Goal: Task Accomplishment & Management: Manage account settings

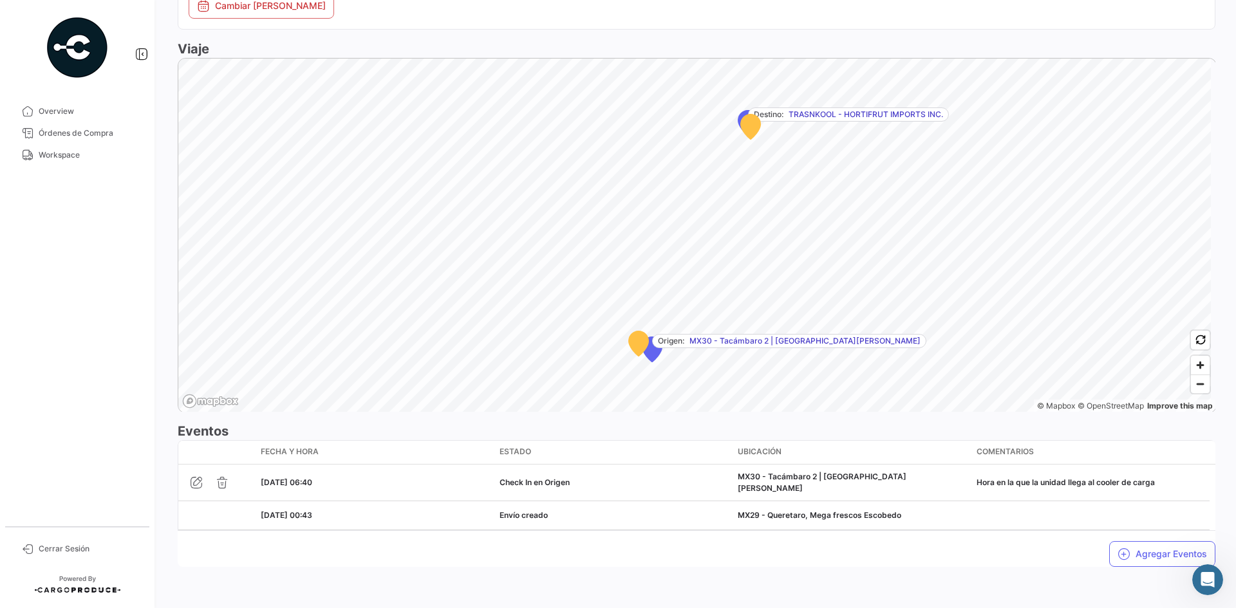
scroll to position [86, 0]
click at [54, 157] on span "Workspace" at bounding box center [89, 155] width 100 height 12
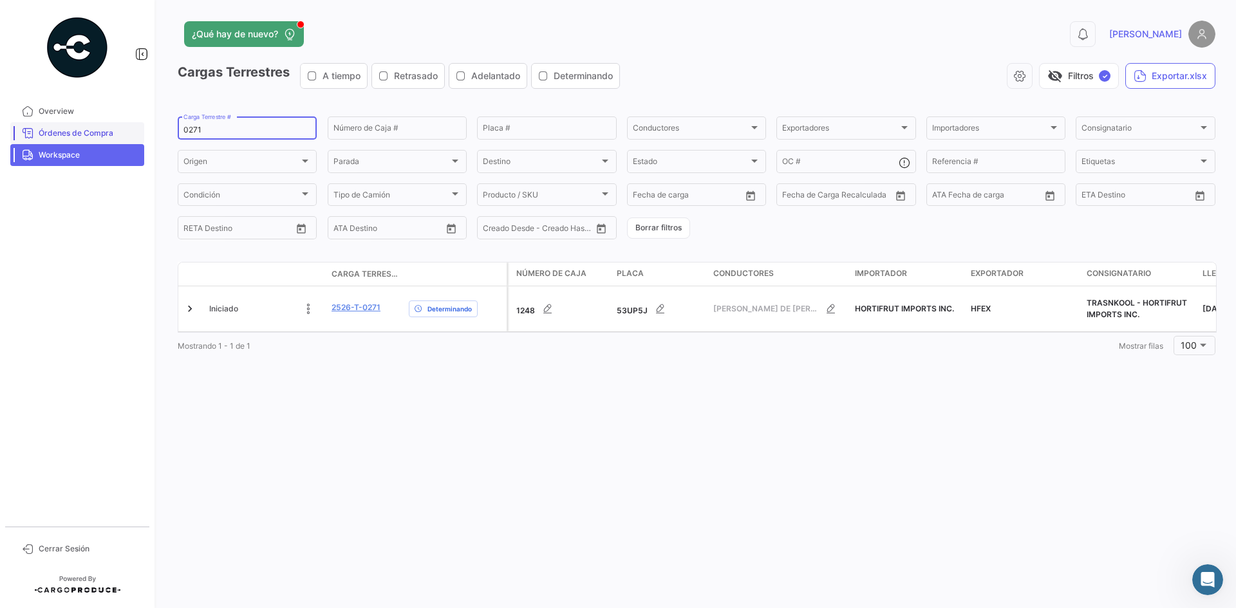
drag, startPoint x: 221, startPoint y: 127, endPoint x: 124, endPoint y: 143, distance: 99.0
click at [124, 143] on mat-sidenav-container "Overview Órdenes de Compra Workspace Cerrar Sesión ¿Qué hay de nuevo? 0 [PERSON…" at bounding box center [618, 304] width 1236 height 608
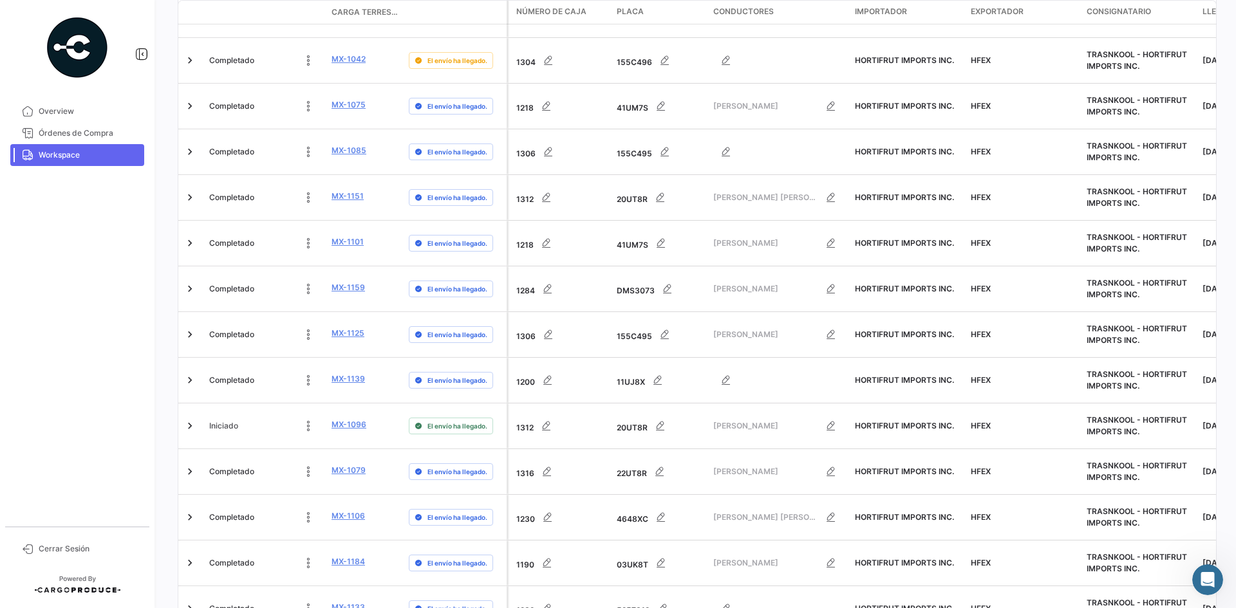
scroll to position [4017, 0]
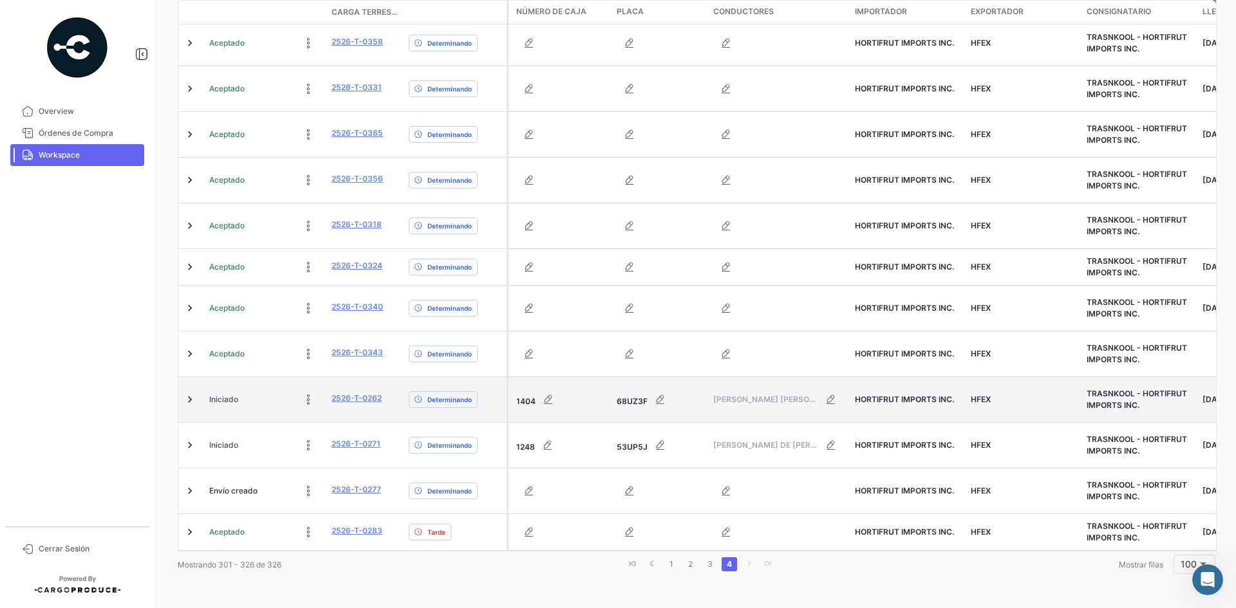
scroll to position [807, 0]
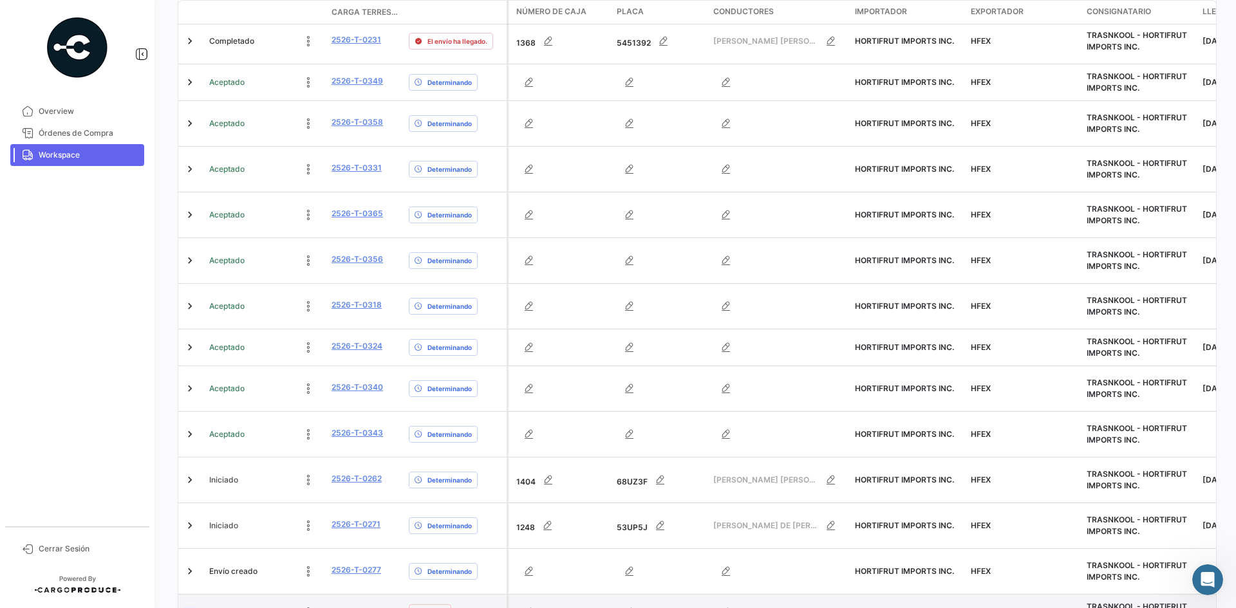
click at [189, 606] on link at bounding box center [189, 612] width 13 height 13
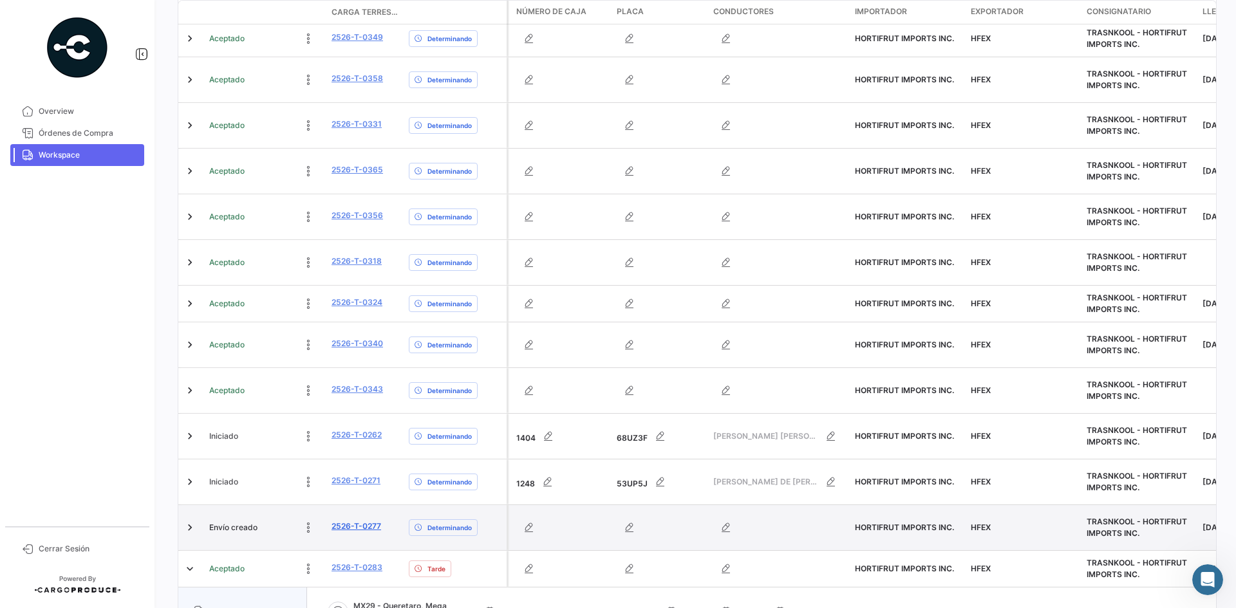
scroll to position [871, 0]
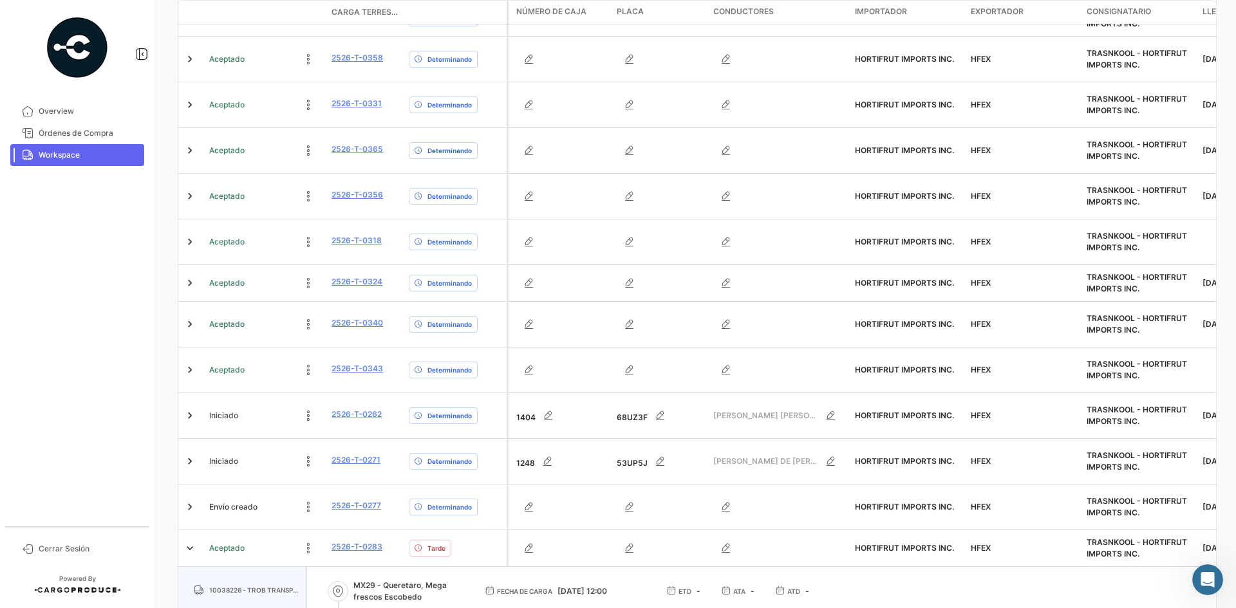
drag, startPoint x: 559, startPoint y: 501, endPoint x: 629, endPoint y: 501, distance: 70.1
click at [629, 586] on div "Fecha de carga [DATE] 12:00" at bounding box center [565, 592] width 161 height 12
copy span "[DATE] 12:00"
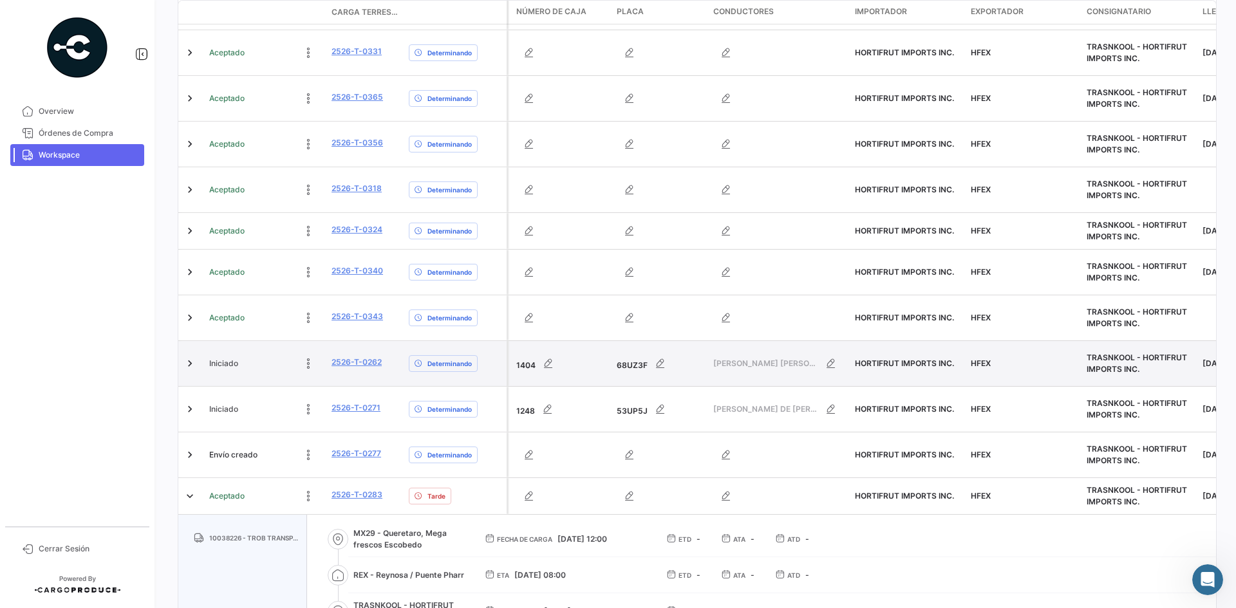
scroll to position [928, 0]
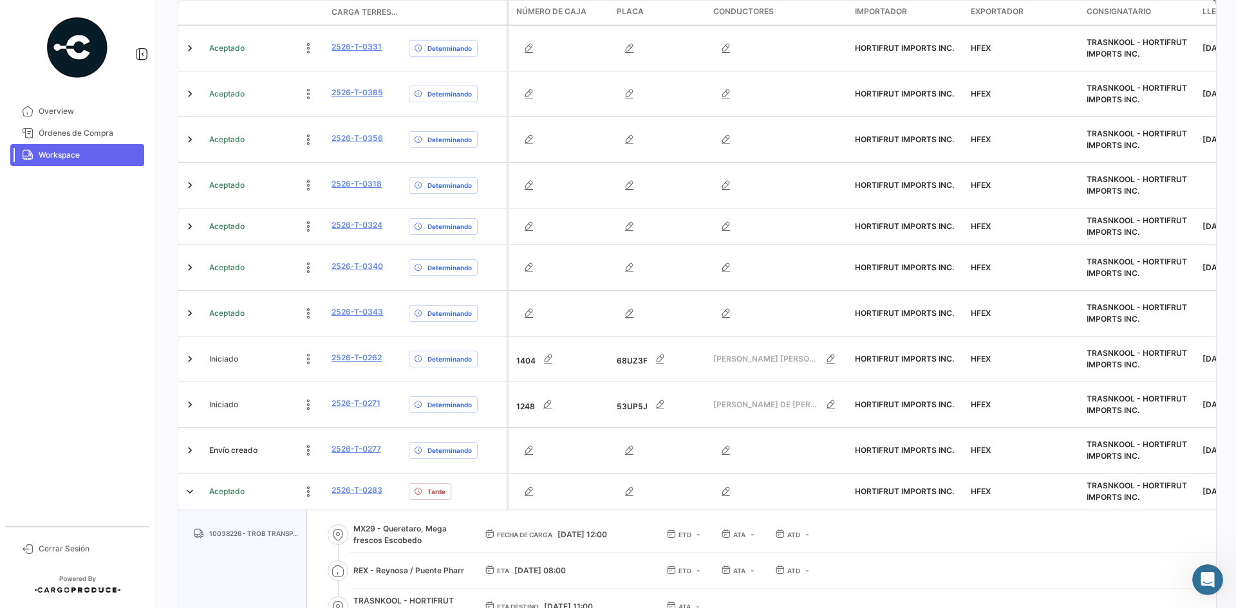
click at [108, 344] on mat-nav-list "Overview Órdenes de Compra Workspace" at bounding box center [77, 308] width 154 height 426
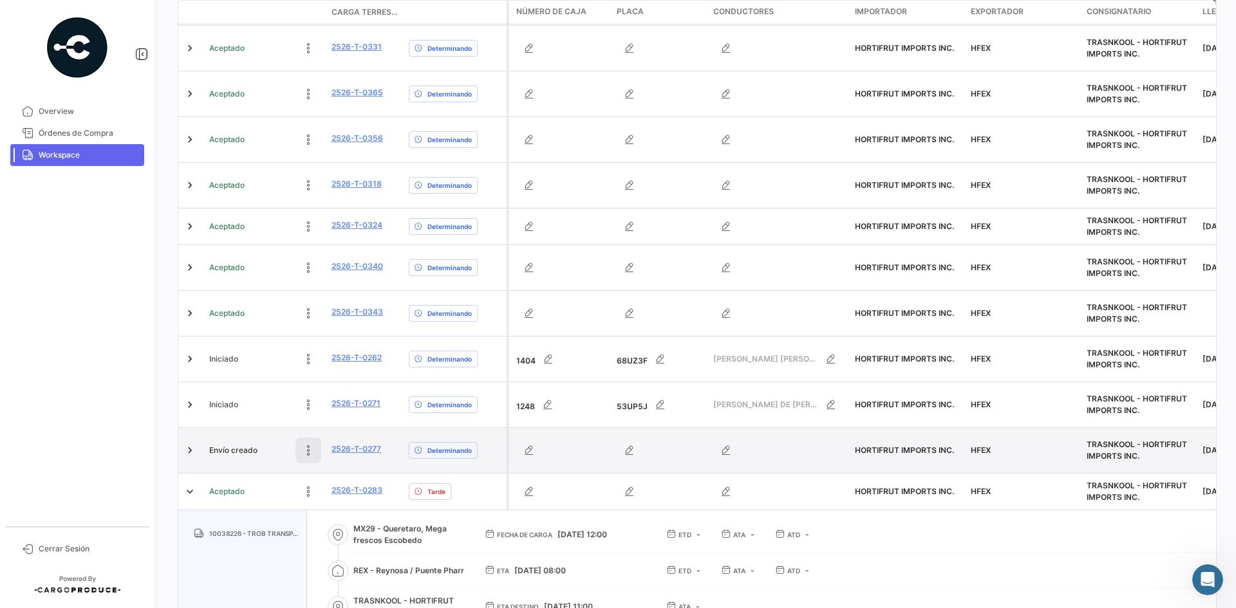
click at [306, 444] on icon at bounding box center [308, 450] width 13 height 13
click at [226, 444] on icon at bounding box center [222, 450] width 13 height 13
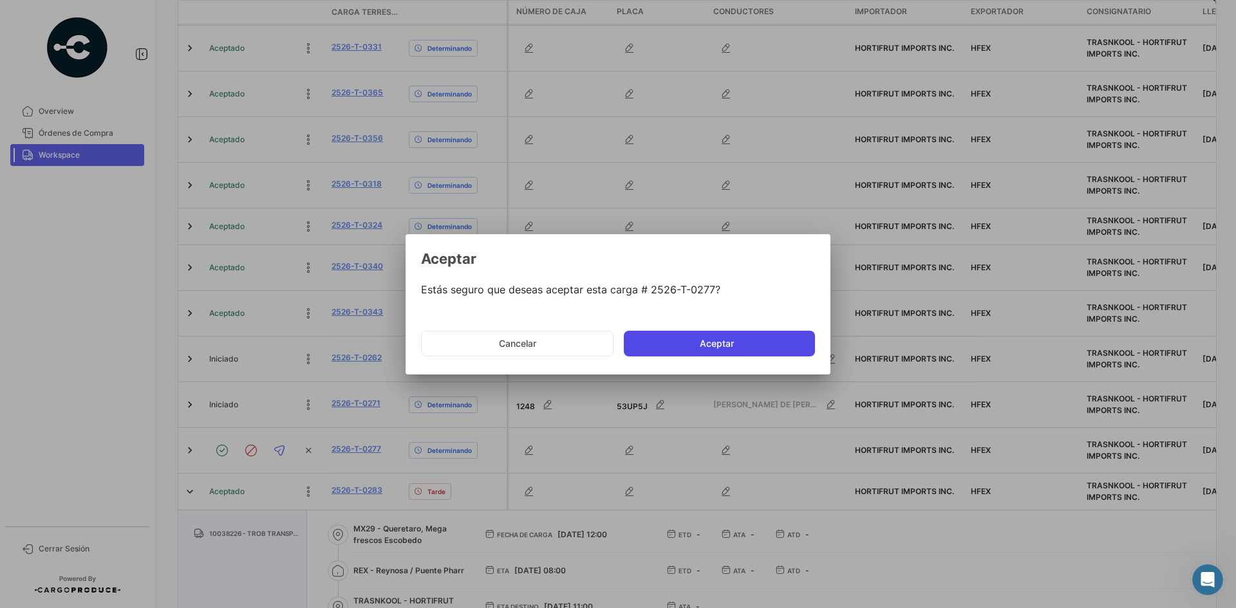
click at [685, 340] on button "Aceptar" at bounding box center [719, 344] width 191 height 26
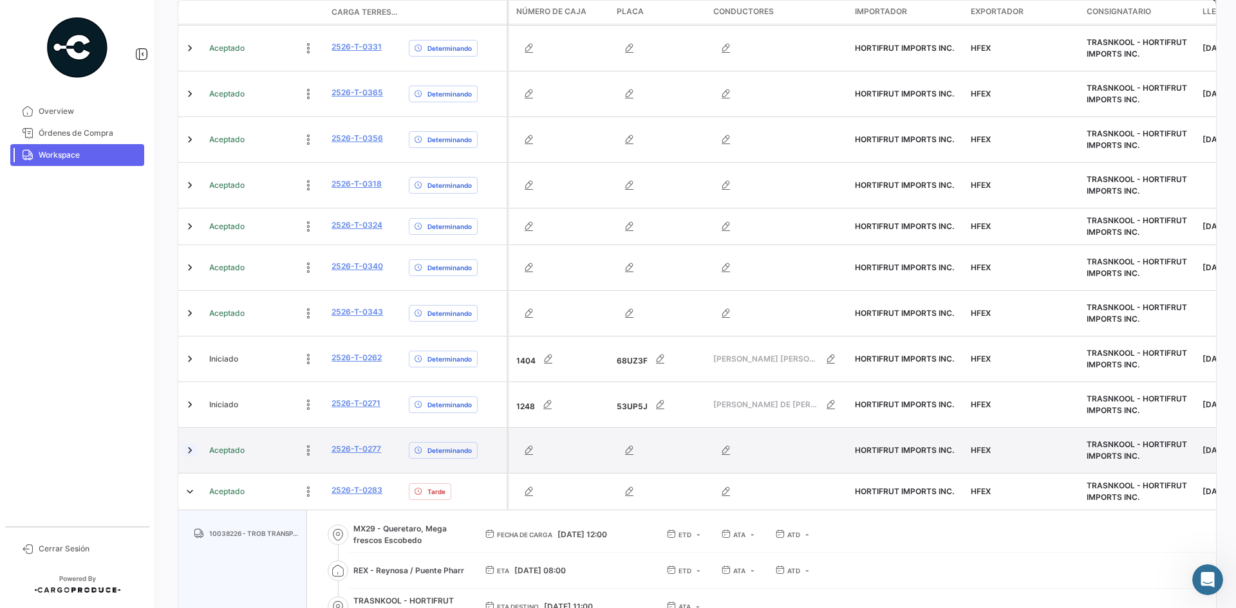
click at [190, 444] on link at bounding box center [189, 450] width 13 height 13
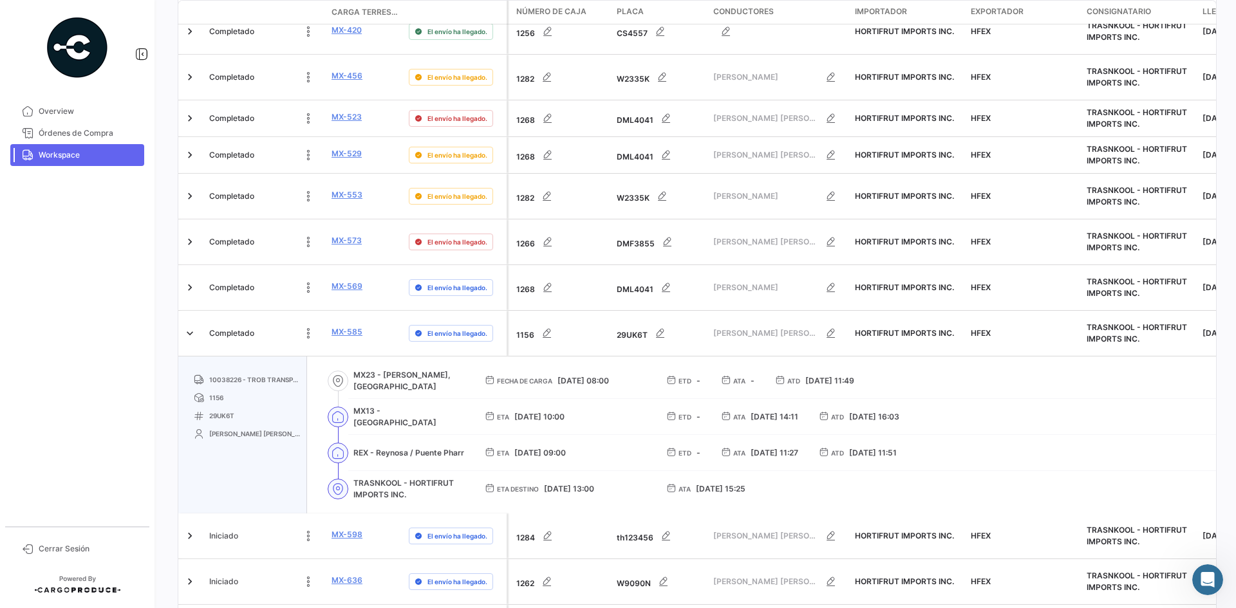
scroll to position [1028, 0]
drag, startPoint x: 384, startPoint y: 334, endPoint x: 466, endPoint y: 339, distance: 82.5
copy span "[PERSON_NAME], [GEOGRAPHIC_DATA]"
drag, startPoint x: 382, startPoint y: 371, endPoint x: 423, endPoint y: 373, distance: 40.6
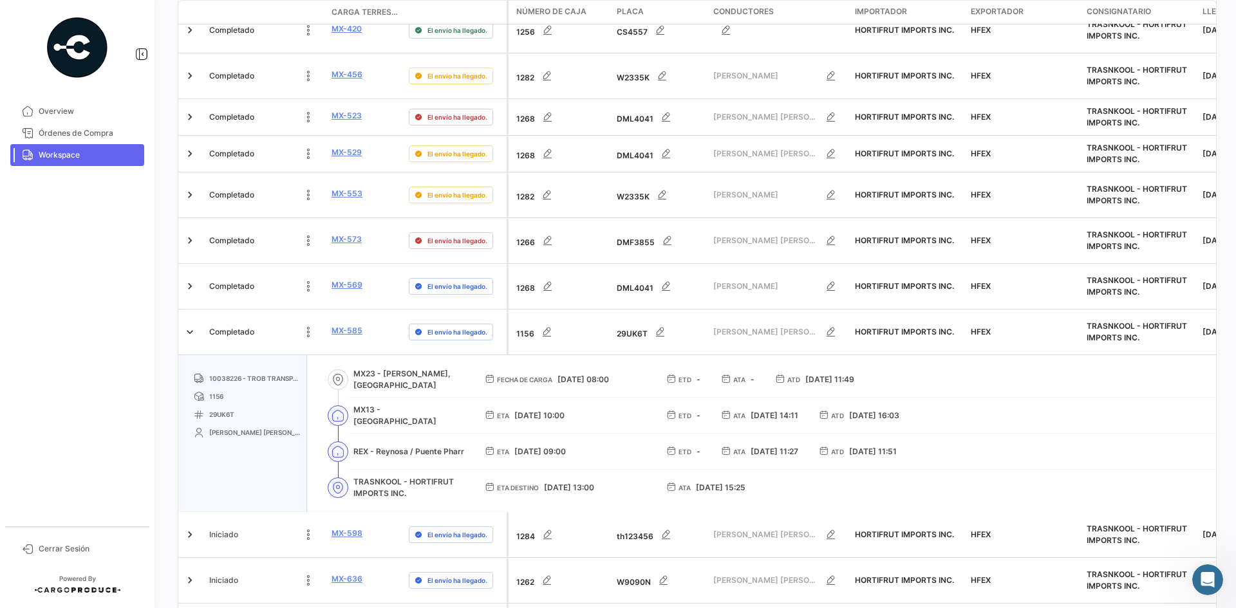
click at [423, 404] on span "MX13 - [GEOGRAPHIC_DATA]" at bounding box center [408, 415] width 111 height 23
copy span "Jocotepec"
drag, startPoint x: 375, startPoint y: 408, endPoint x: 409, endPoint y: 408, distance: 33.5
click at [409, 446] on span "REX - Reynosa / Puente Pharr" at bounding box center [408, 452] width 111 height 12
copy span "[PERSON_NAME]"
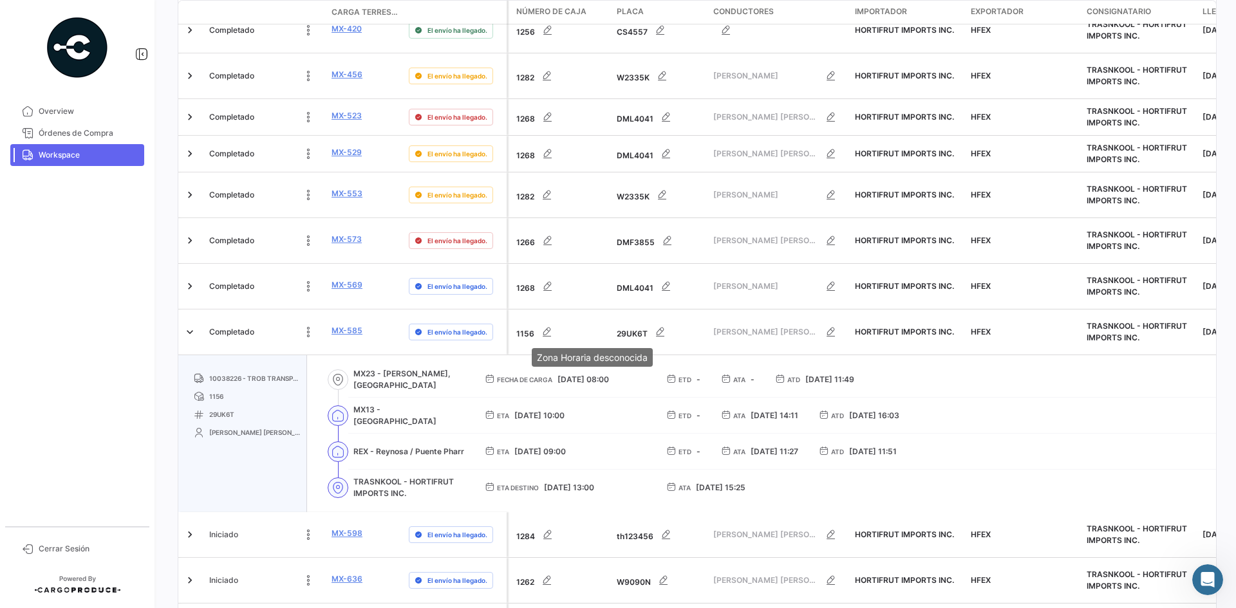
click at [585, 375] on span "[DATE] 08:00" at bounding box center [582, 380] width 51 height 10
click at [586, 375] on span "[DATE] 08:00" at bounding box center [582, 380] width 51 height 10
copy span "[DATE] 08:00"
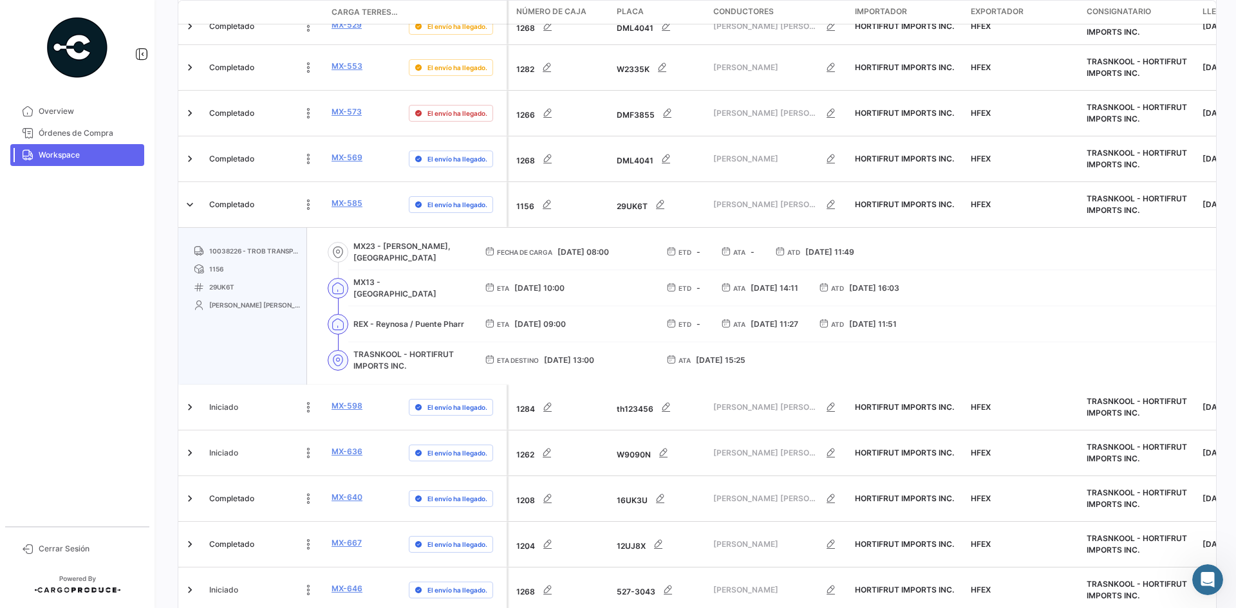
scroll to position [1157, 0]
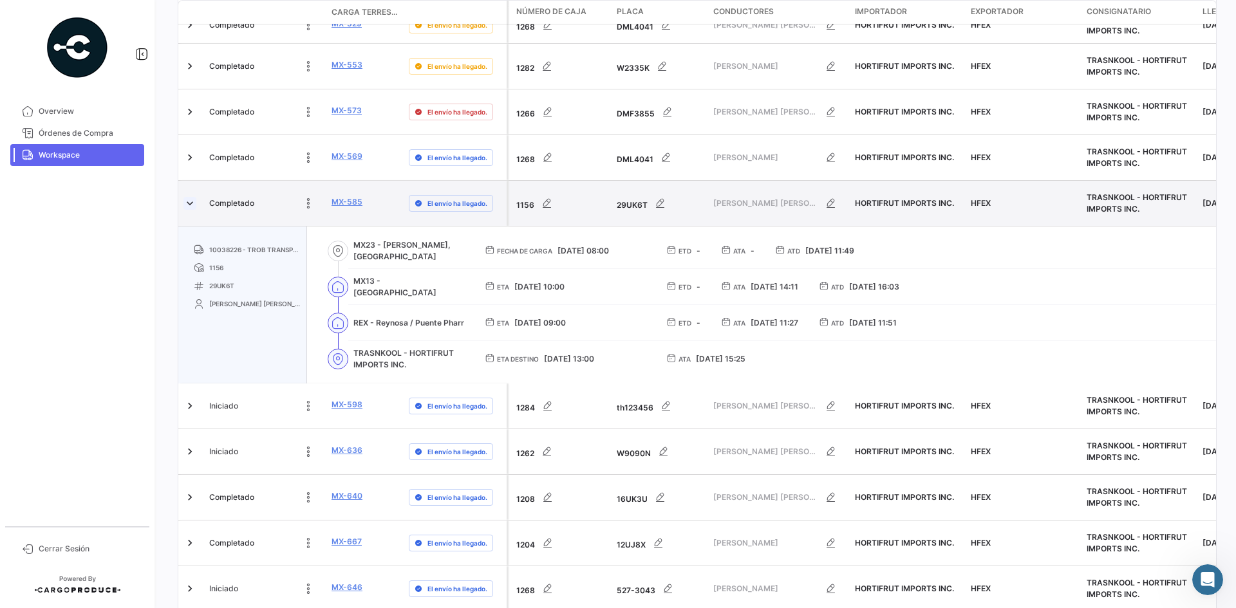
click at [188, 197] on link at bounding box center [189, 203] width 13 height 13
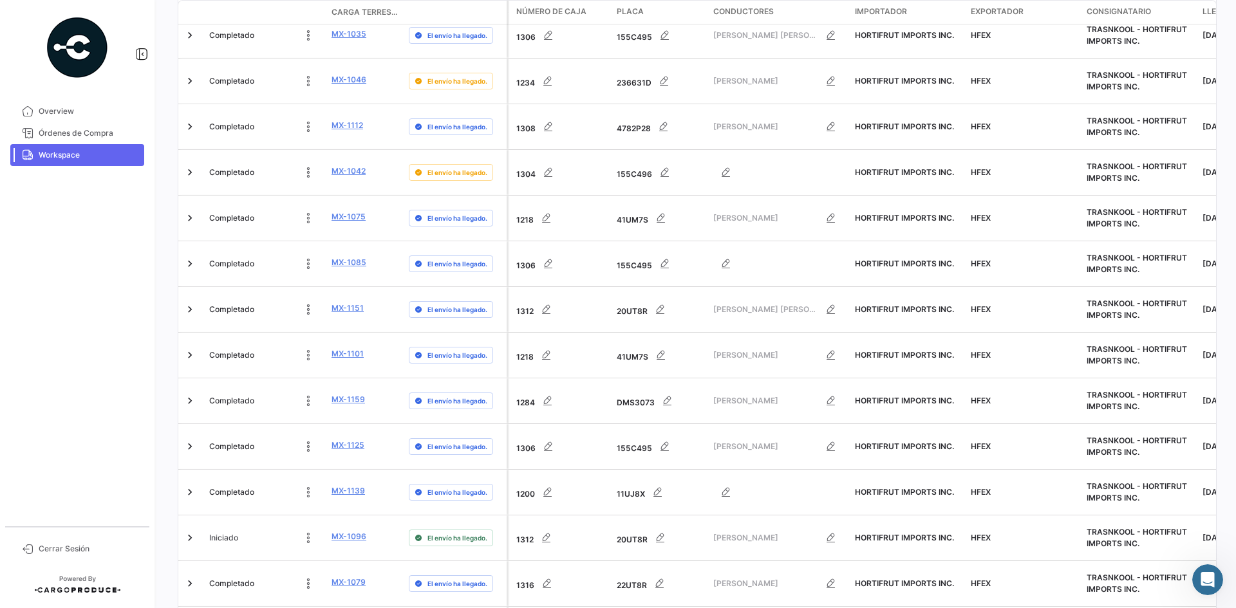
scroll to position [4017, 0]
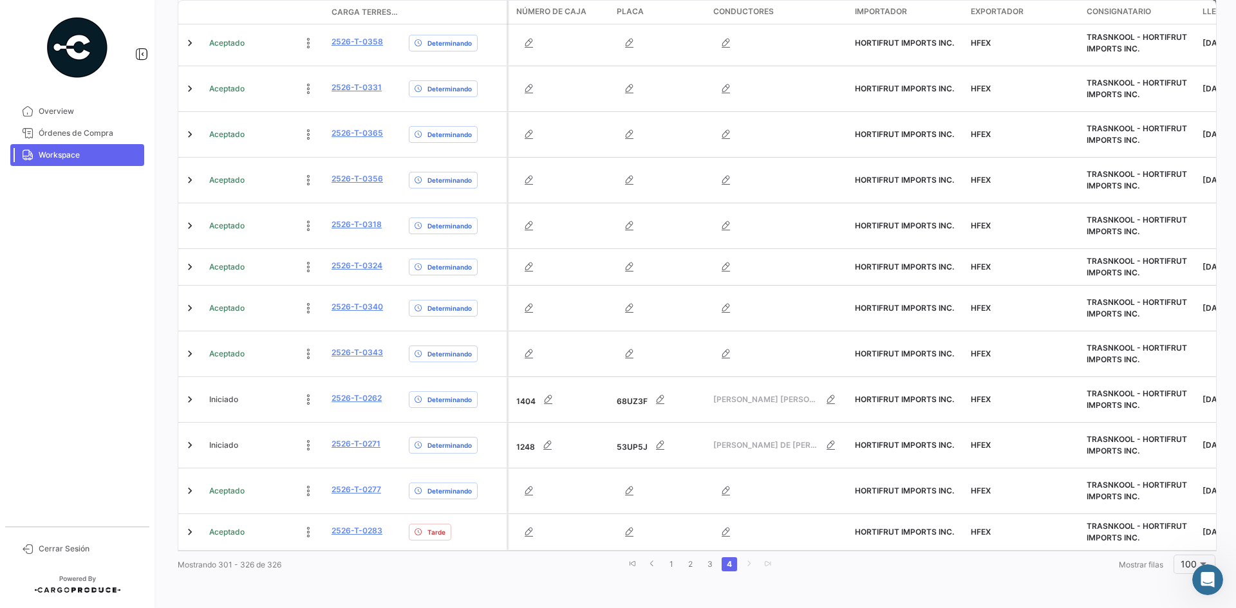
scroll to position [807, 0]
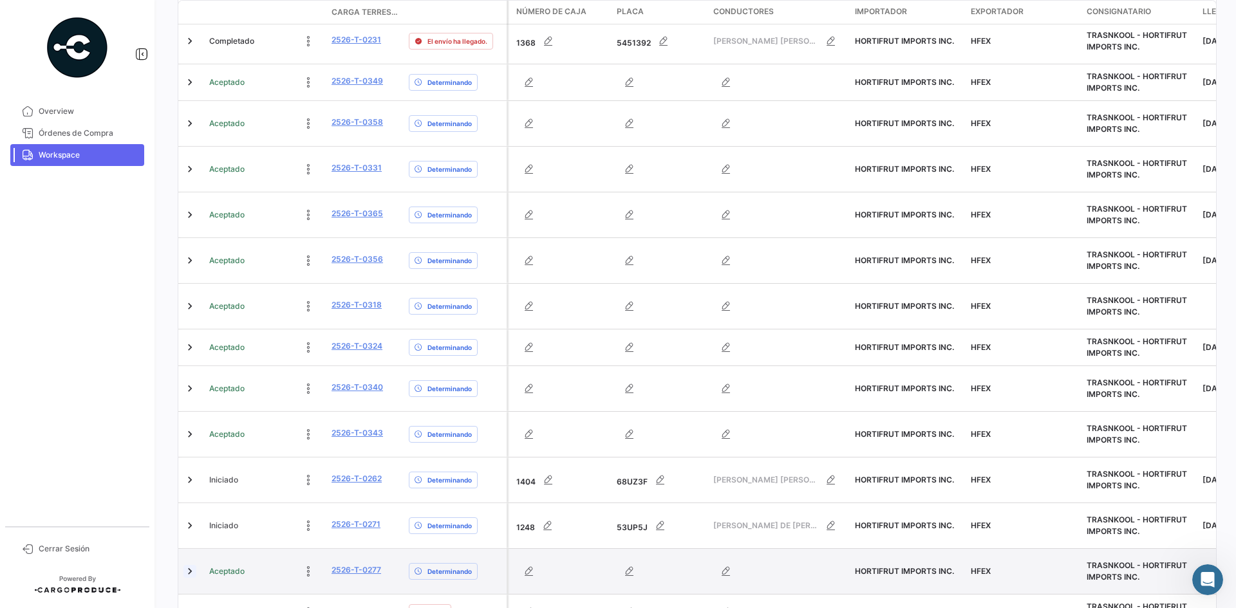
click at [190, 565] on link at bounding box center [189, 571] width 13 height 13
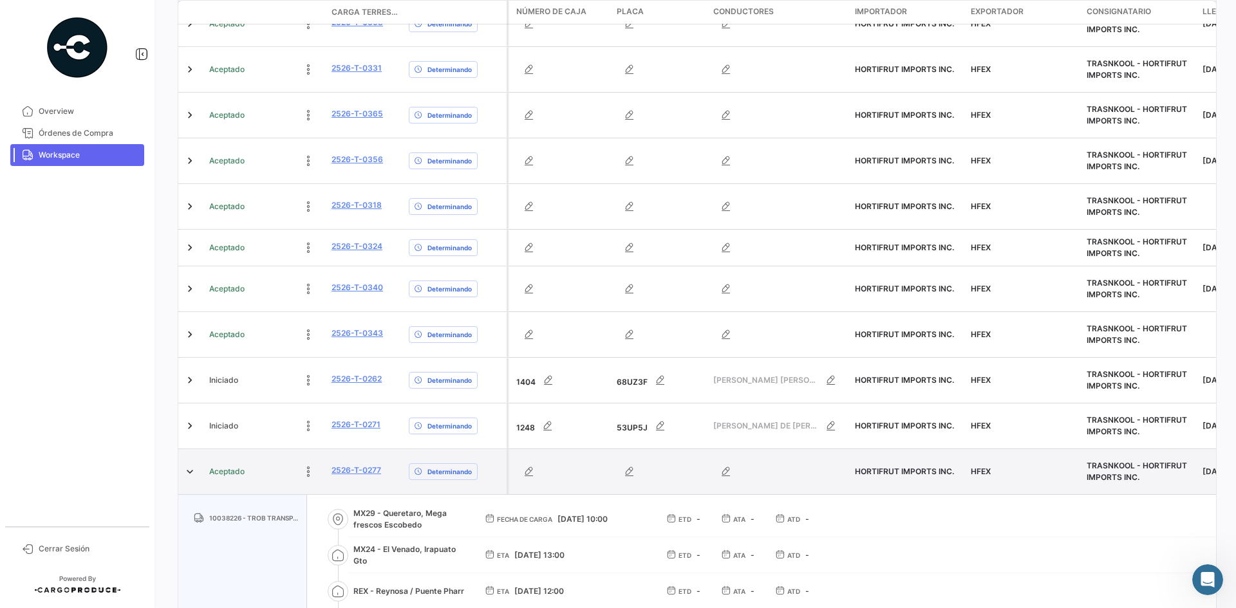
scroll to position [936, 0]
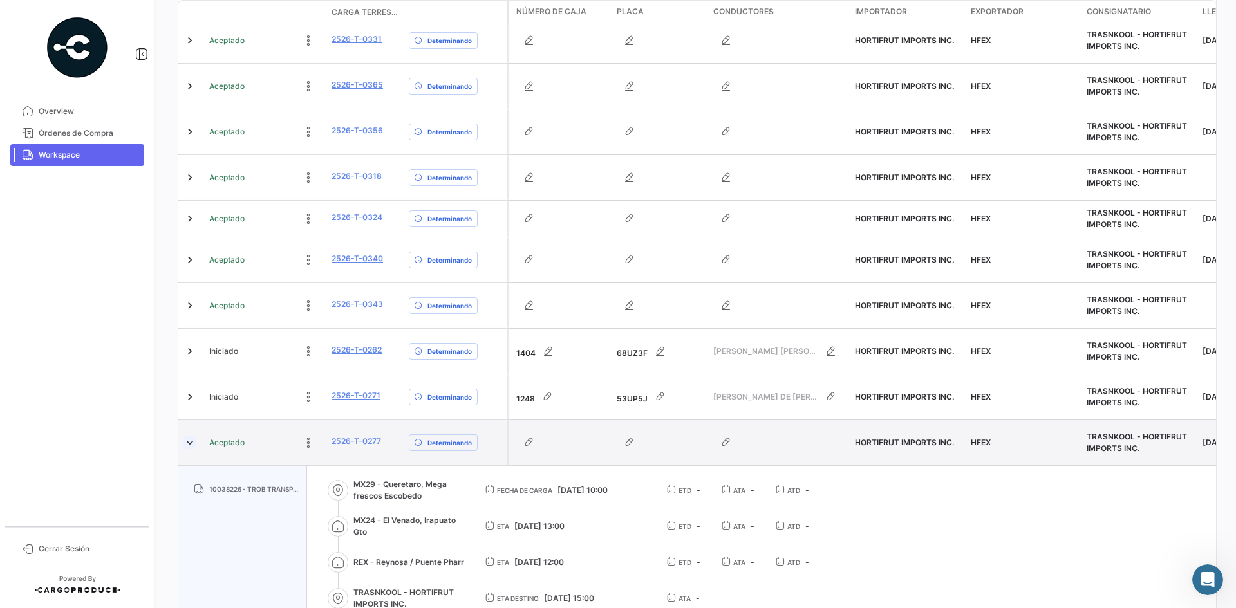
click at [186, 436] on link at bounding box center [189, 442] width 13 height 13
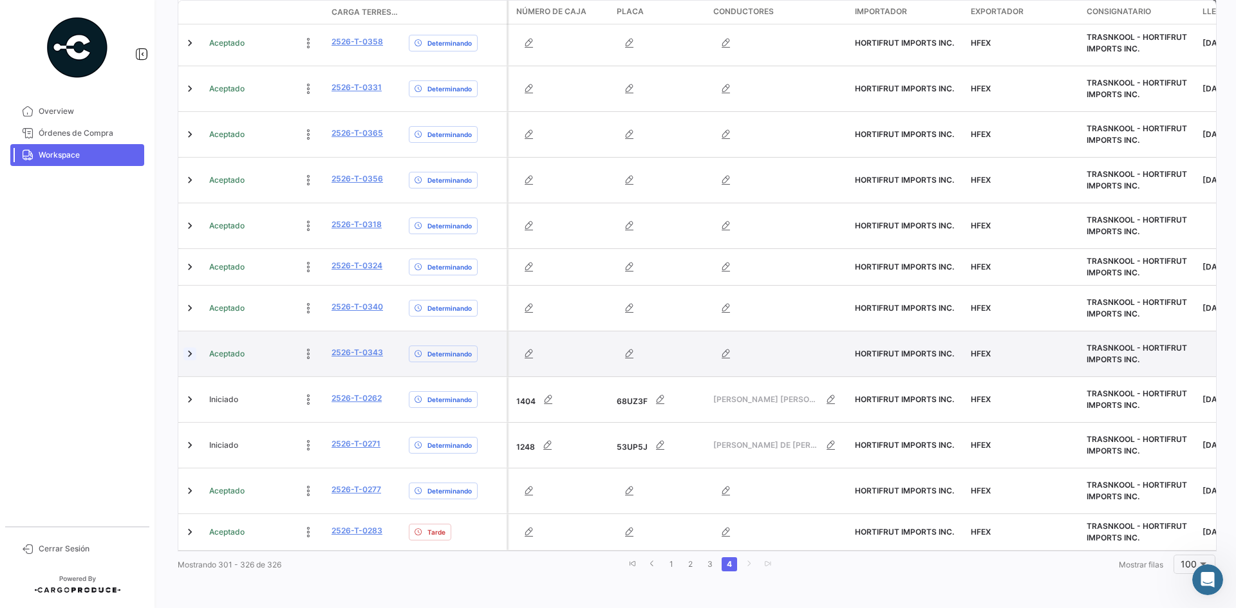
scroll to position [807, 0]
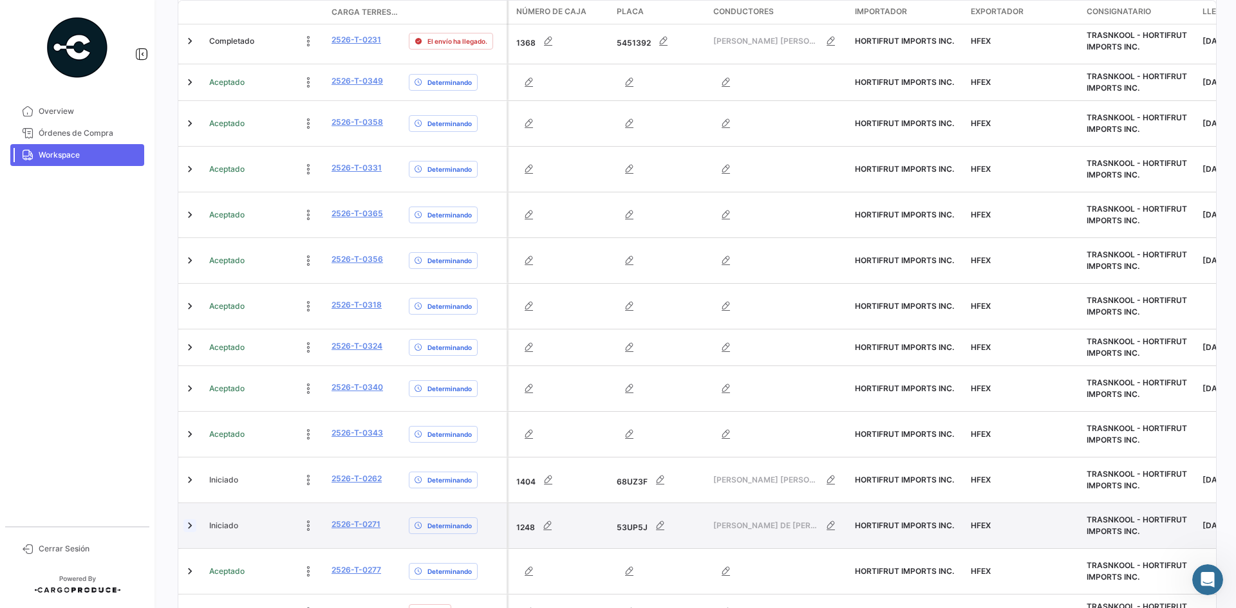
click at [194, 519] on link at bounding box center [189, 525] width 13 height 13
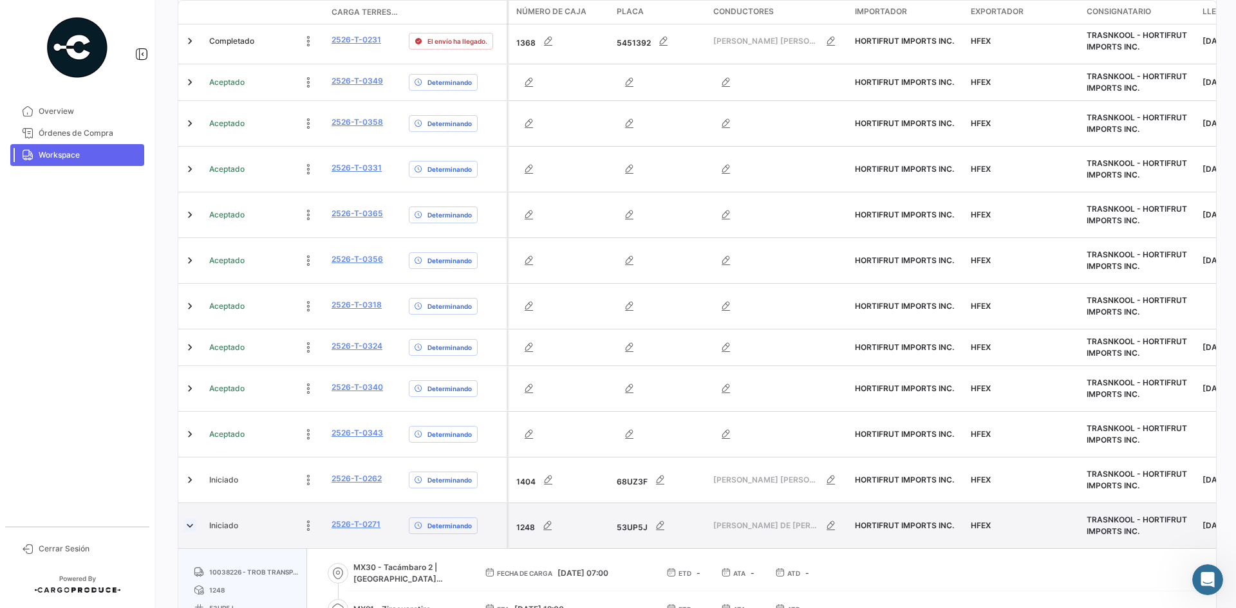
click at [194, 519] on link at bounding box center [189, 525] width 13 height 13
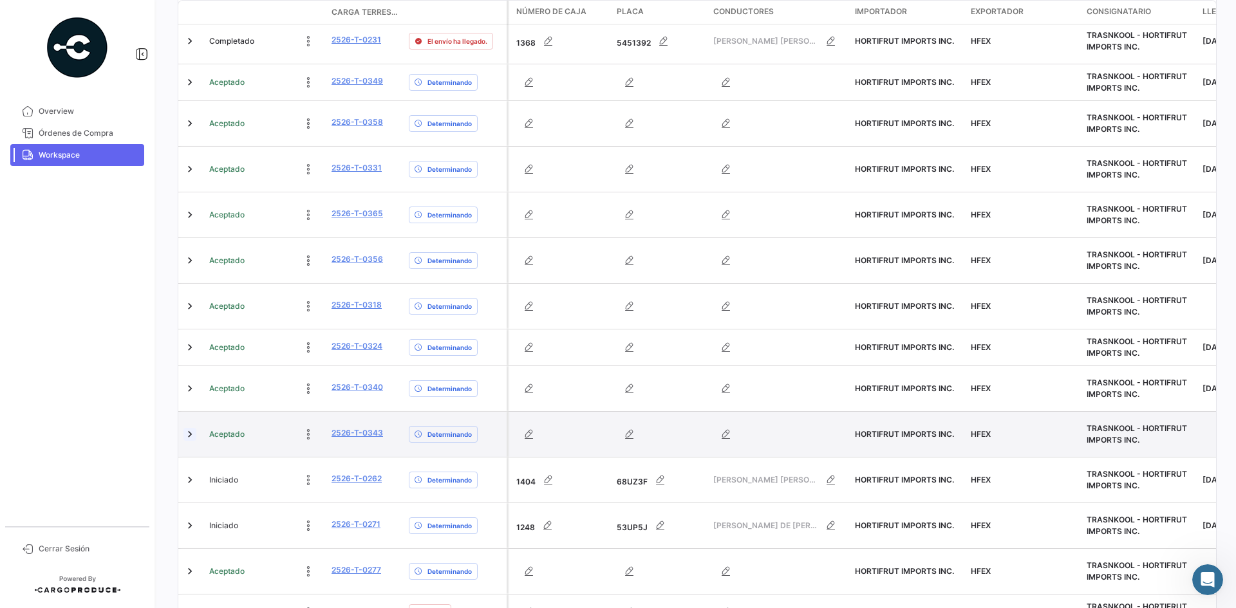
click at [191, 428] on link at bounding box center [189, 434] width 13 height 13
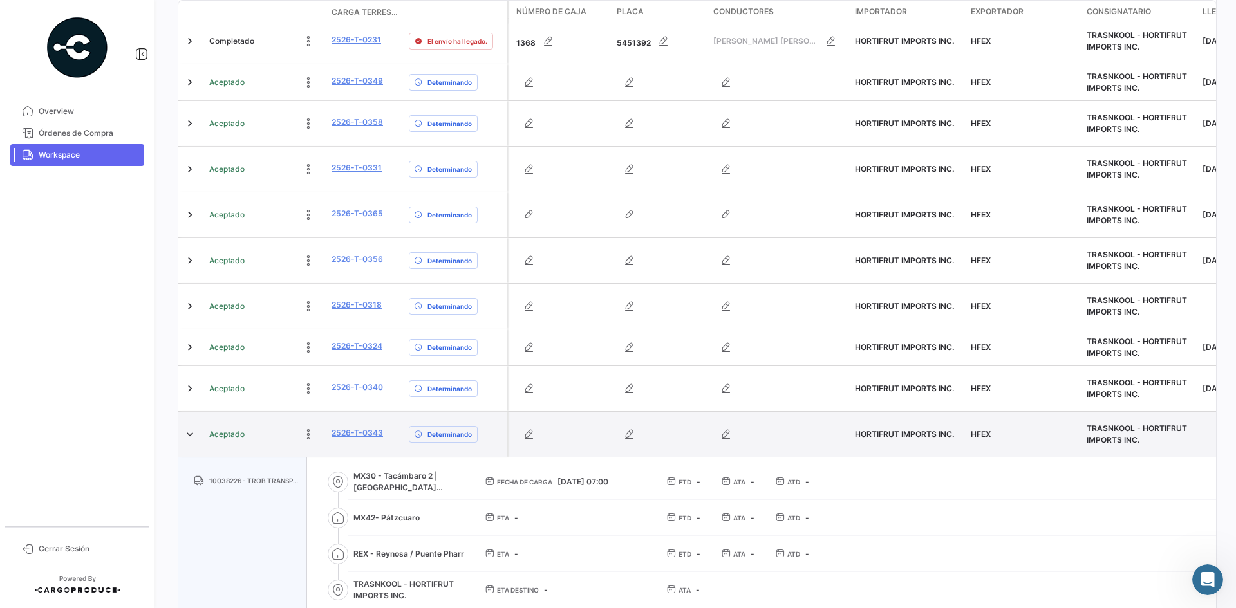
click at [186, 417] on div at bounding box center [190, 434] width 15 height 35
click at [189, 428] on link at bounding box center [189, 434] width 13 height 13
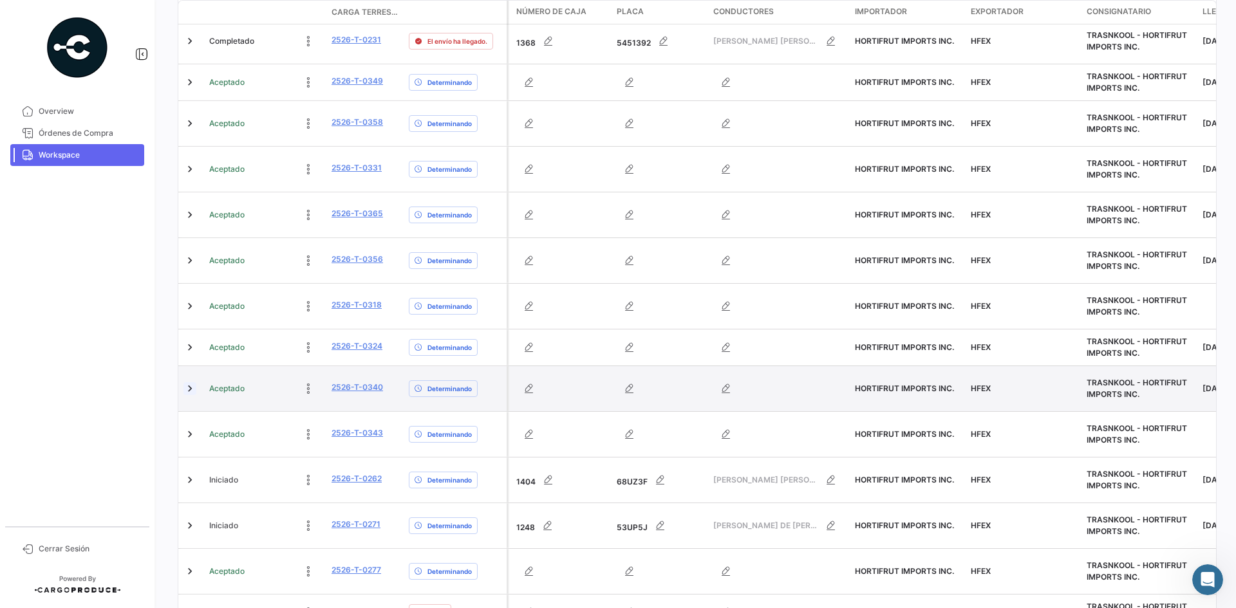
click at [191, 382] on link at bounding box center [189, 388] width 13 height 13
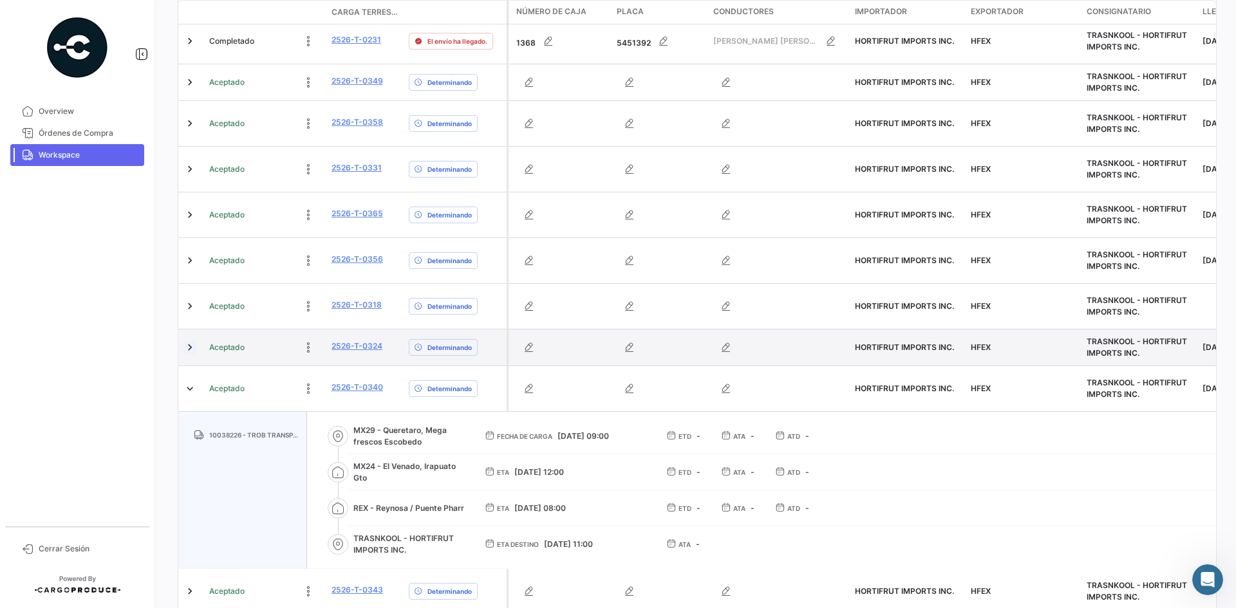
click at [190, 341] on link at bounding box center [189, 347] width 13 height 13
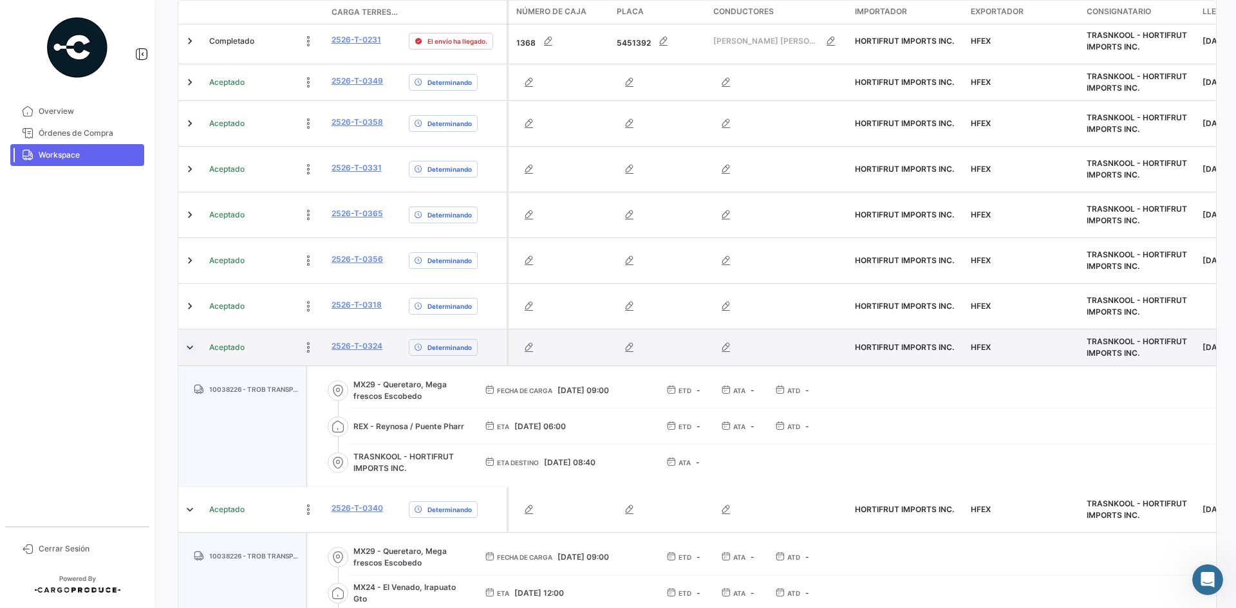
click at [185, 341] on link at bounding box center [189, 347] width 13 height 13
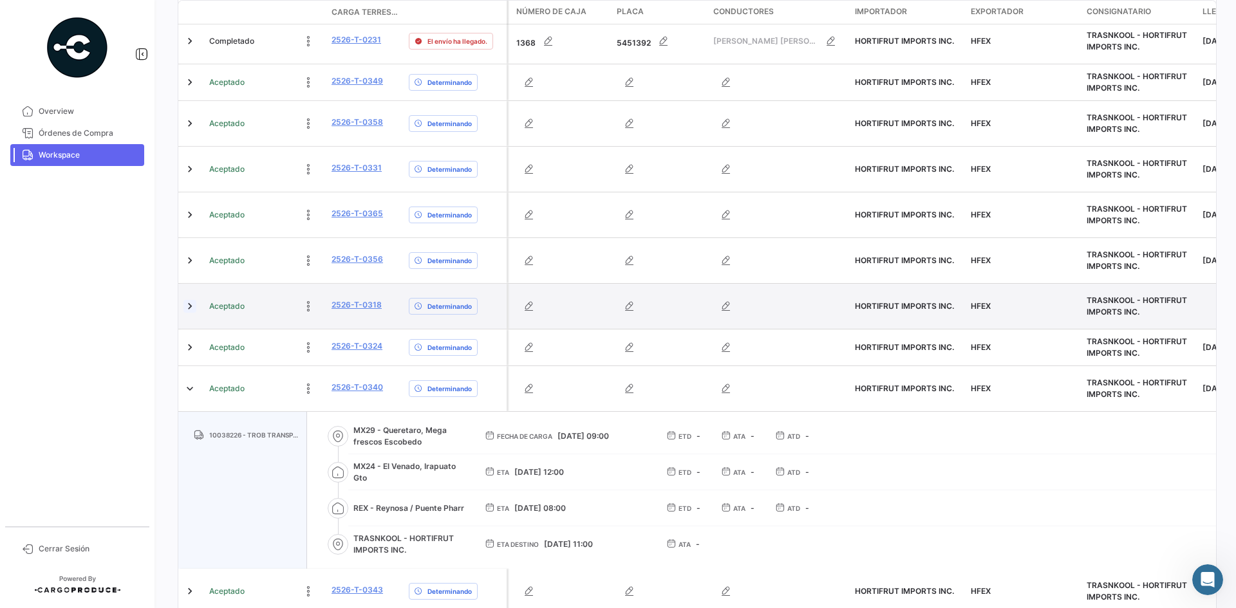
click at [191, 300] on link at bounding box center [189, 306] width 13 height 13
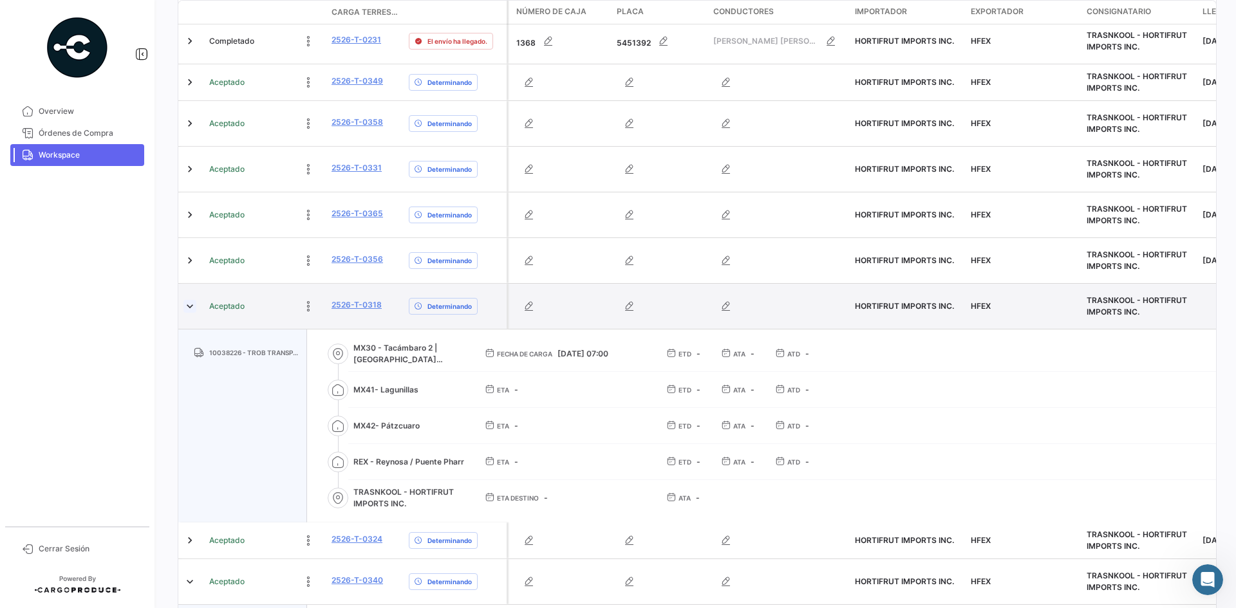
click at [194, 300] on link at bounding box center [189, 306] width 13 height 13
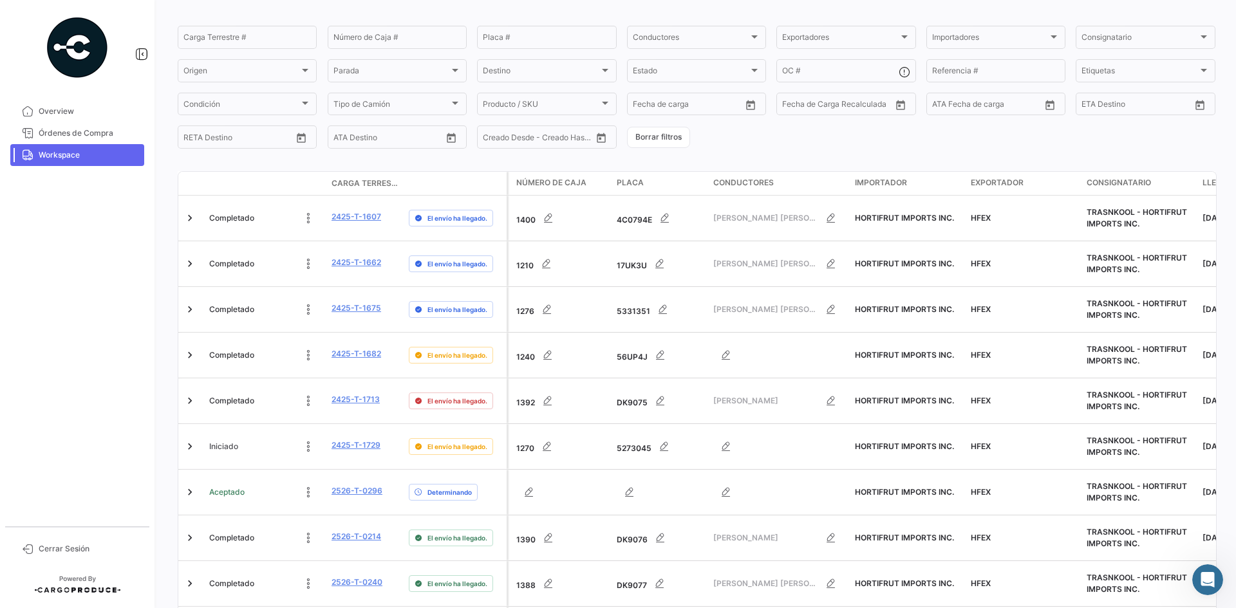
scroll to position [35, 0]
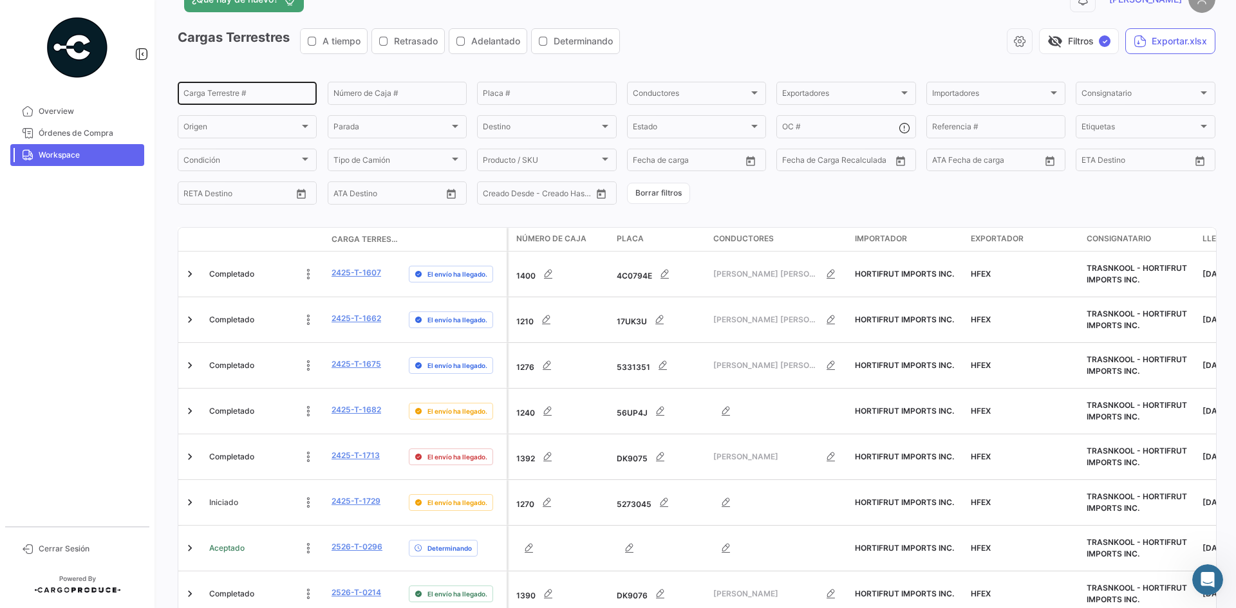
click at [242, 93] on input "Carga Terrestre #" at bounding box center [246, 95] width 127 height 9
paste input "0277"
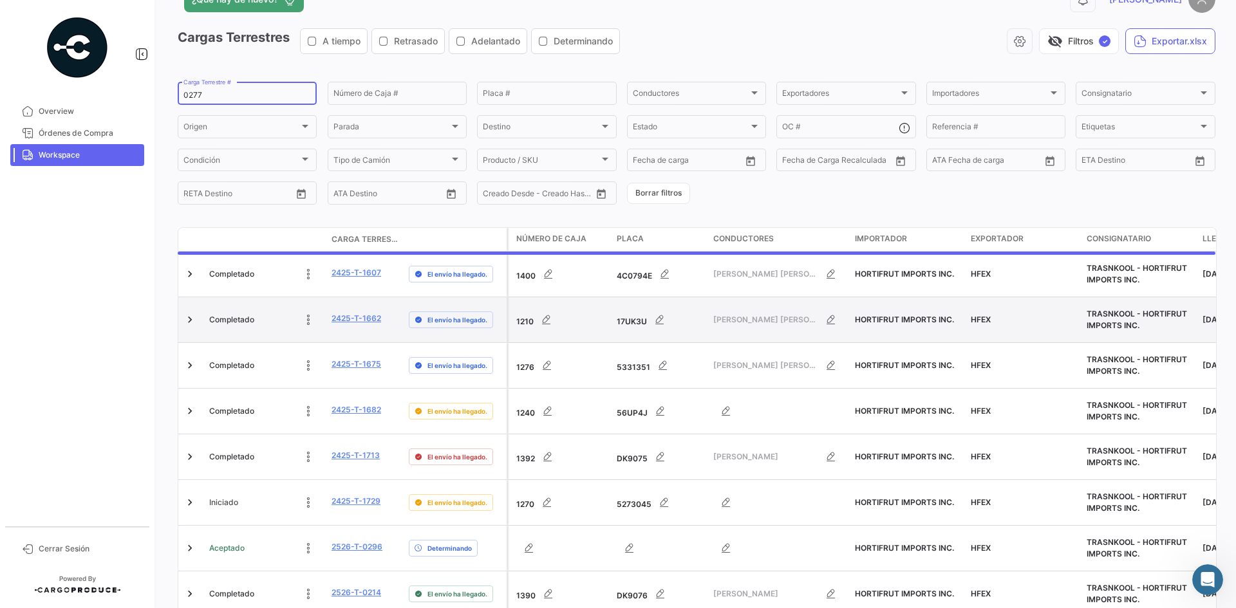
scroll to position [0, 0]
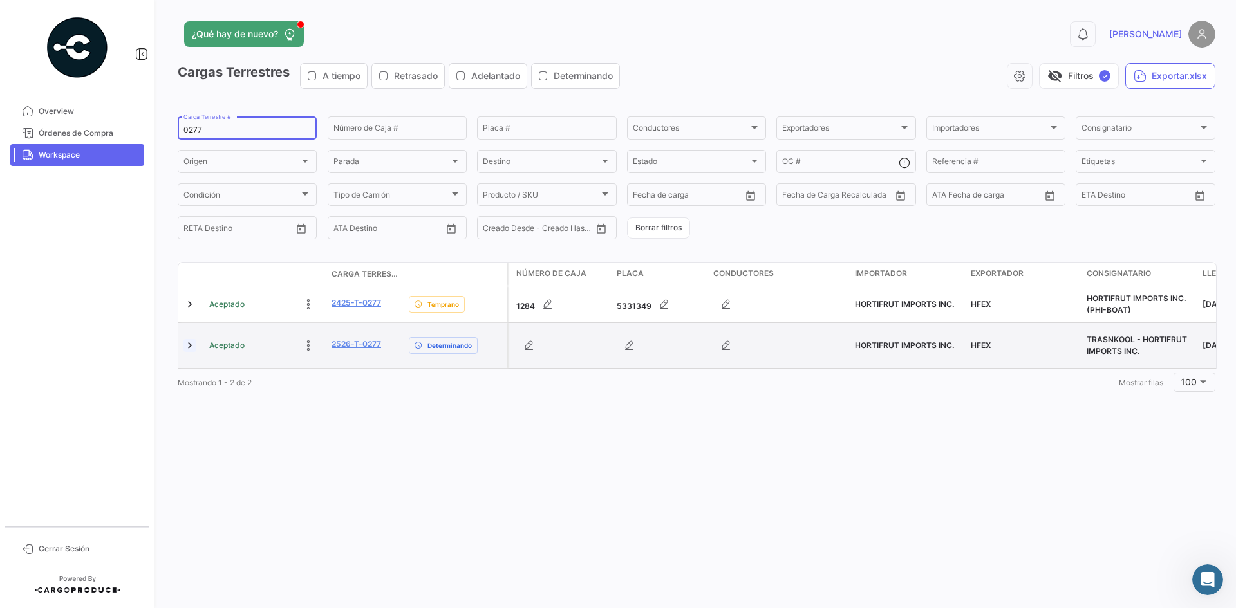
click at [190, 345] on link at bounding box center [189, 345] width 13 height 13
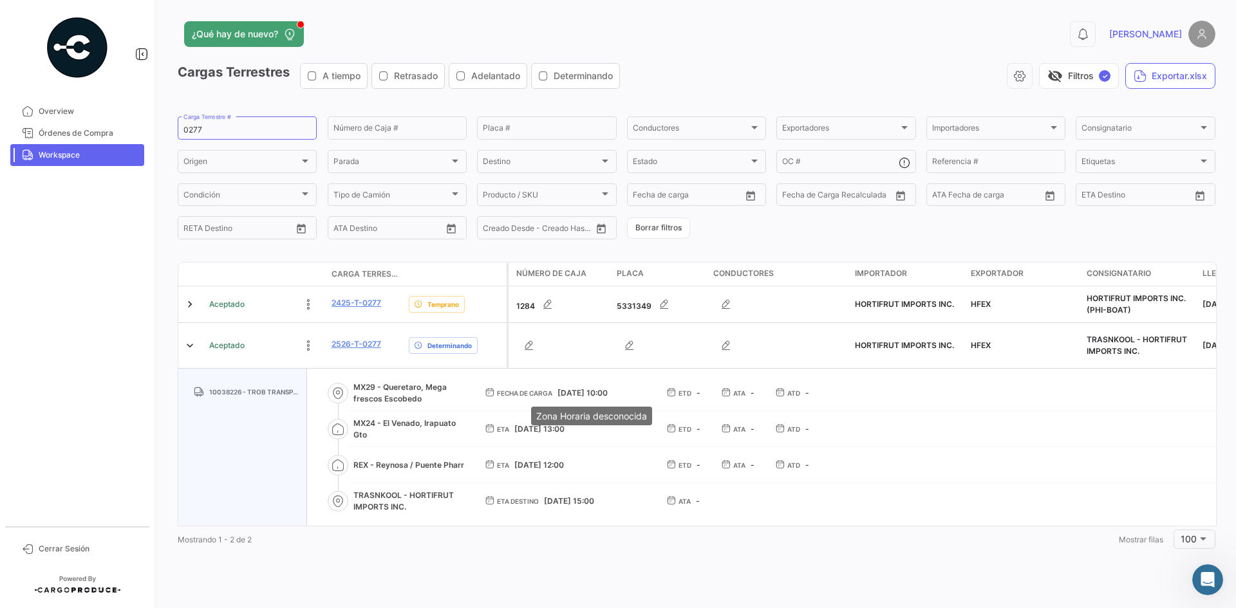
click at [591, 394] on span "[DATE] 10:00" at bounding box center [582, 393] width 50 height 10
copy span "[DATE] 10:00"
click at [183, 125] on div "0277 Carga Terrestre #" at bounding box center [247, 127] width 139 height 25
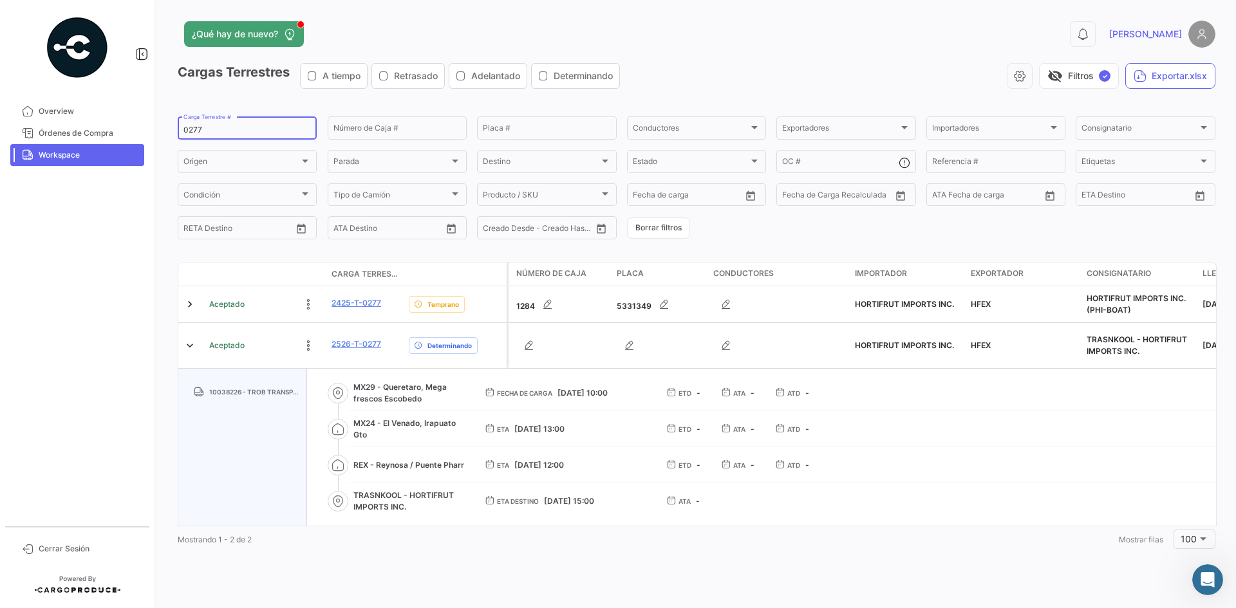
click at [190, 129] on input "0277" at bounding box center [246, 129] width 127 height 9
paste input "83"
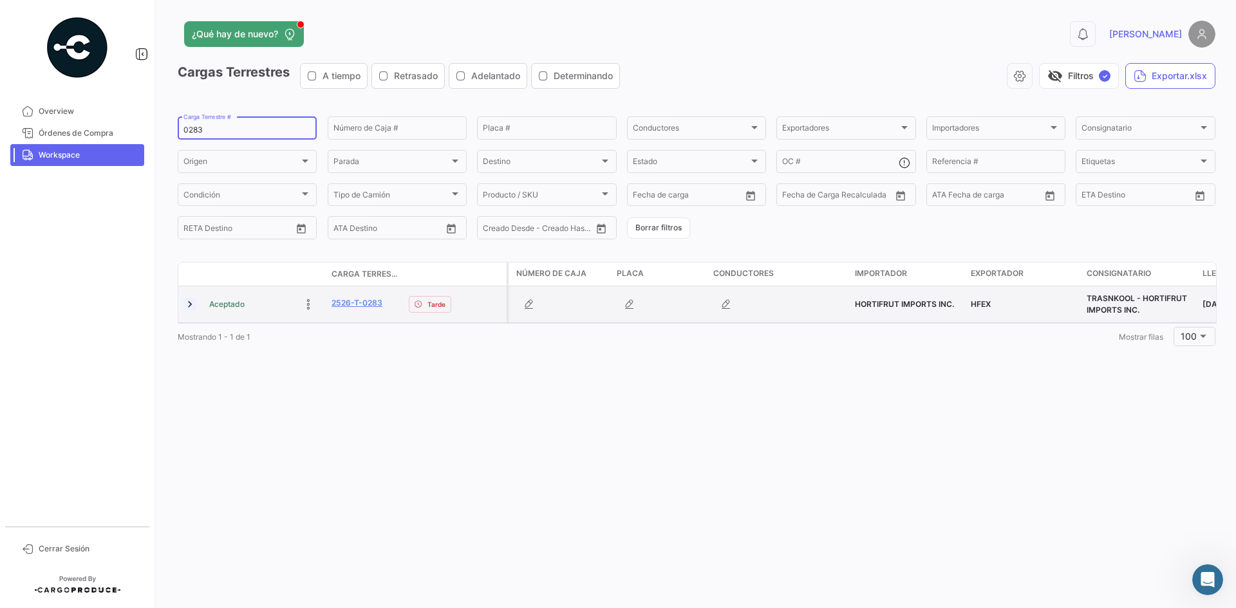
type input "0283"
click at [188, 307] on link at bounding box center [189, 304] width 13 height 13
